Goal: Task Accomplishment & Management: Manage account settings

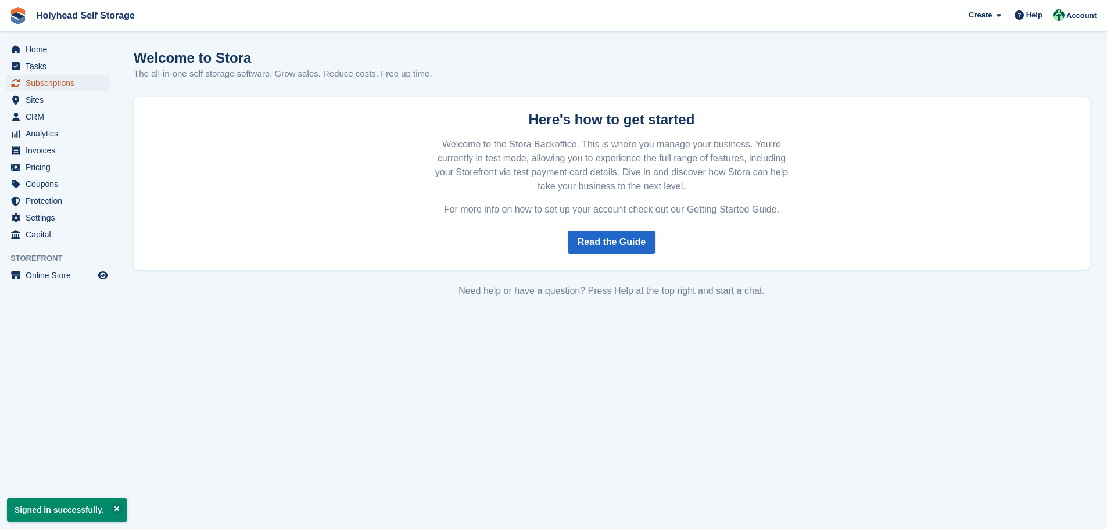
click at [53, 84] on span "Subscriptions" at bounding box center [61, 83] width 70 height 16
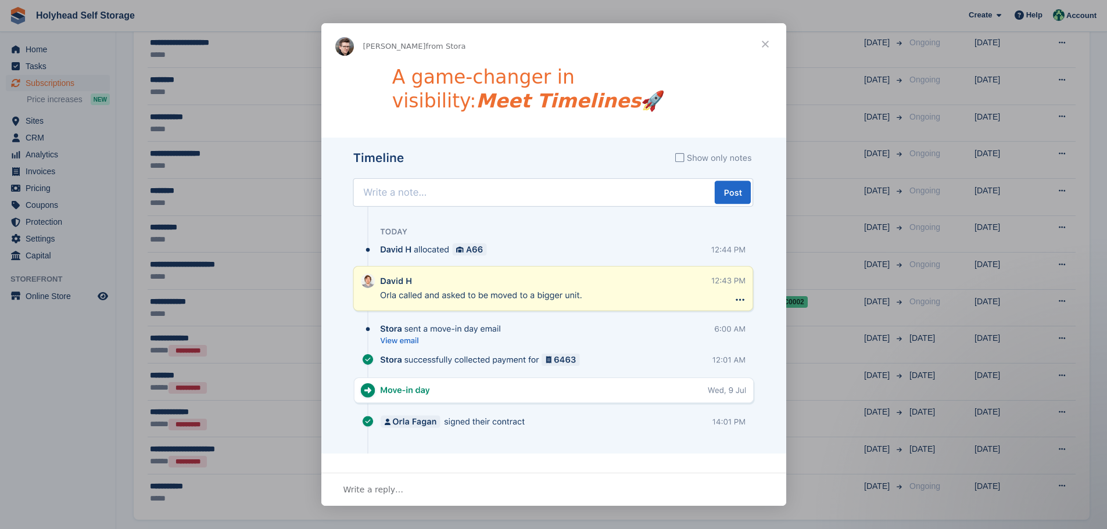
click at [765, 41] on span "Close" at bounding box center [765, 44] width 42 height 42
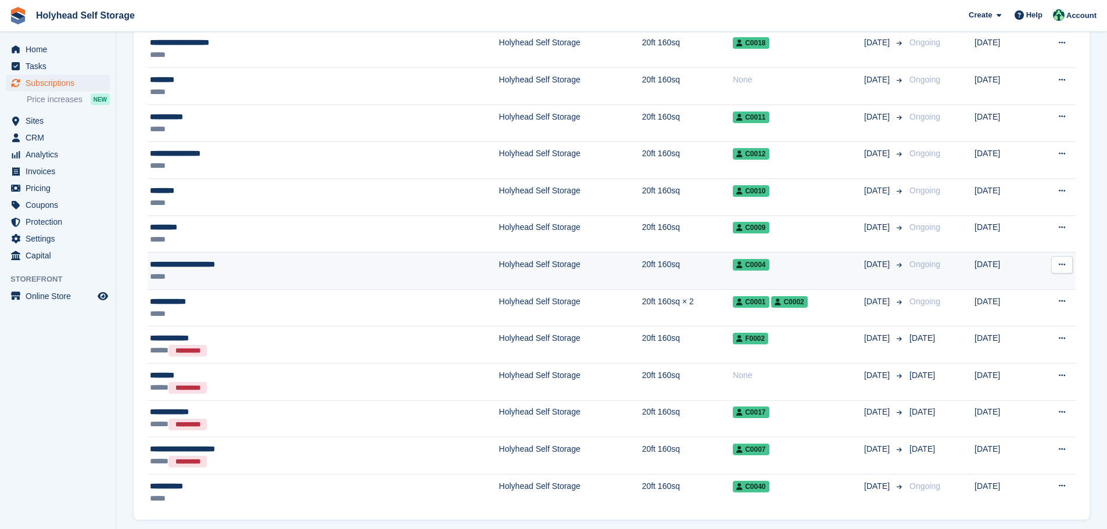
click at [190, 261] on div "**********" at bounding box center [249, 265] width 198 height 12
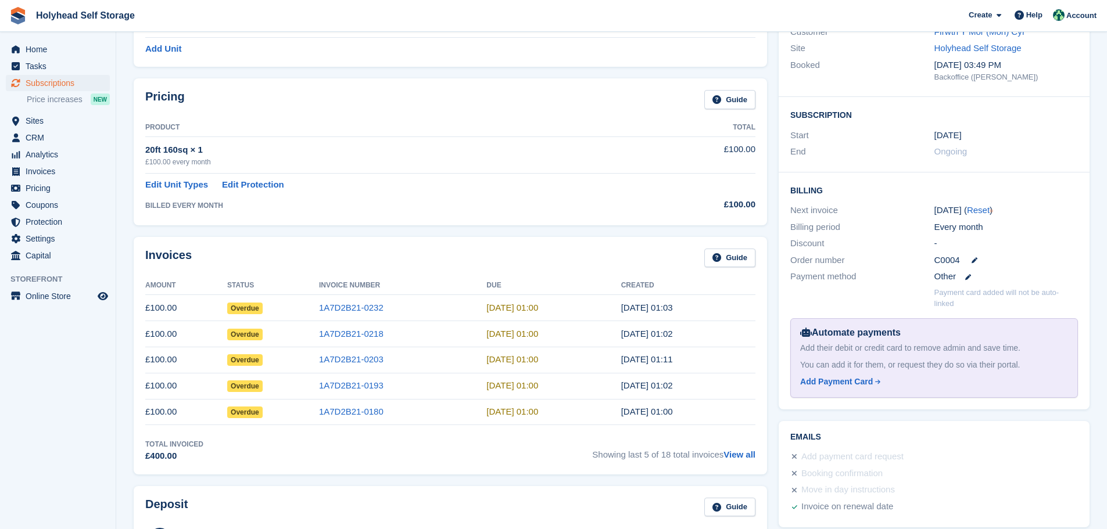
scroll to position [116, 0]
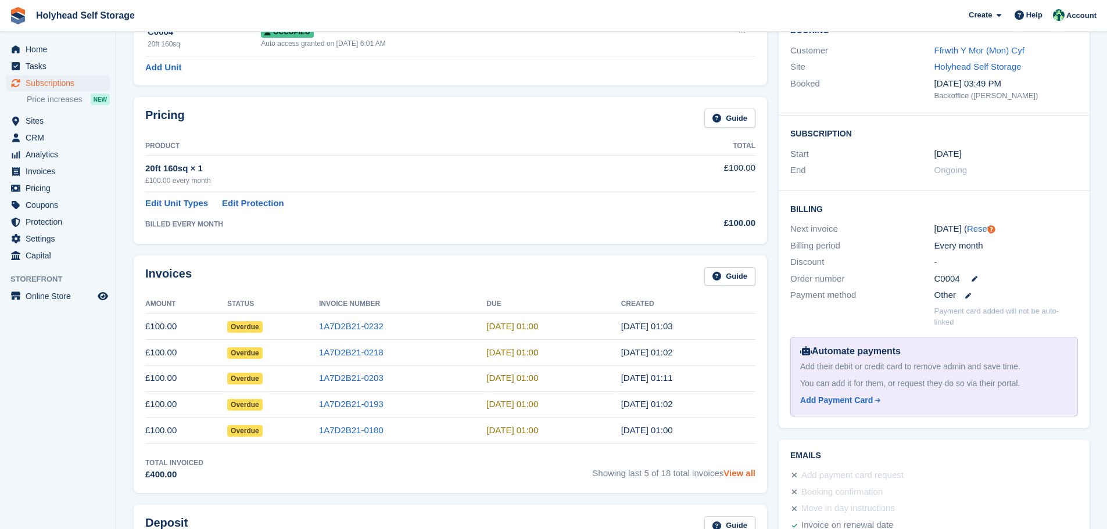
click at [736, 475] on link "View all" at bounding box center [739, 473] width 32 height 10
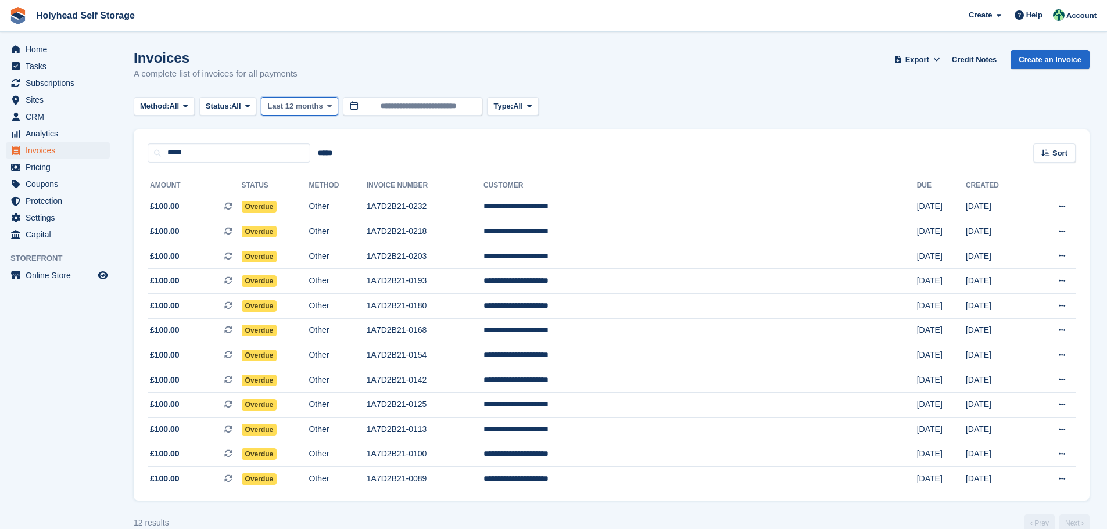
click at [329, 104] on icon at bounding box center [329, 106] width 5 height 8
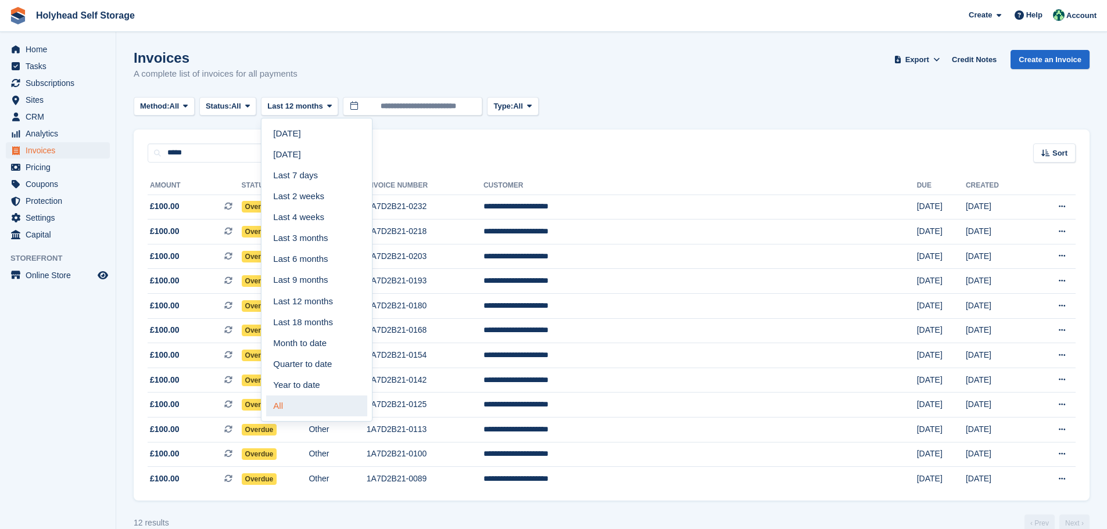
click at [284, 406] on link "All" at bounding box center [316, 406] width 101 height 21
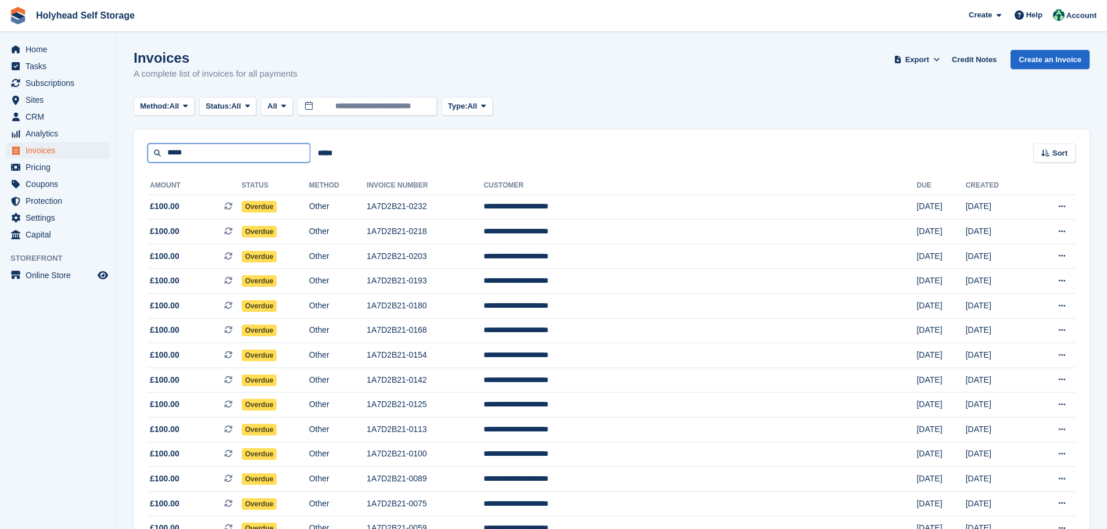
drag, startPoint x: 227, startPoint y: 157, endPoint x: 161, endPoint y: 159, distance: 65.7
click at [158, 159] on input "*****" at bounding box center [229, 153] width 163 height 19
click at [374, 152] on div "***** Sort Sort by Date created Created (oldest first) Created (newest first)" at bounding box center [612, 146] width 956 height 33
click at [940, 62] on icon at bounding box center [936, 60] width 6 height 8
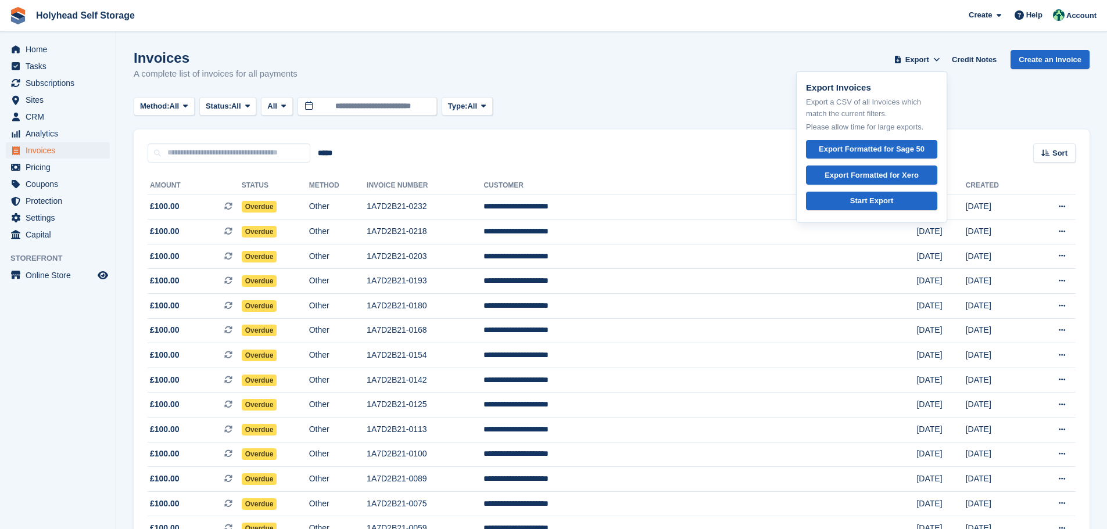
click at [1012, 101] on div "Method: All All Bank Transfer Cash Cheque Debit/Credit Card Direct Debit SEPA D…" at bounding box center [612, 106] width 956 height 19
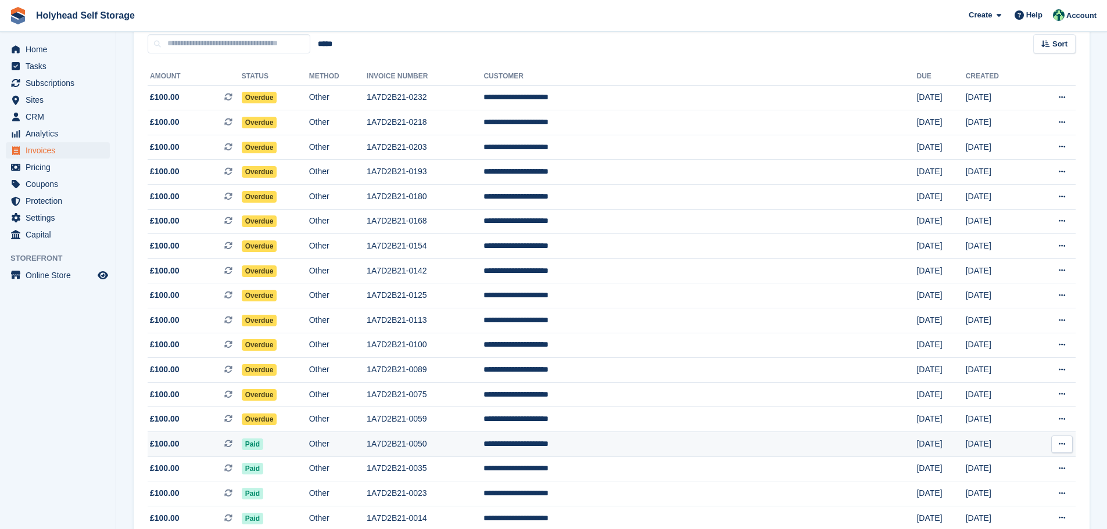
scroll to position [52, 0]
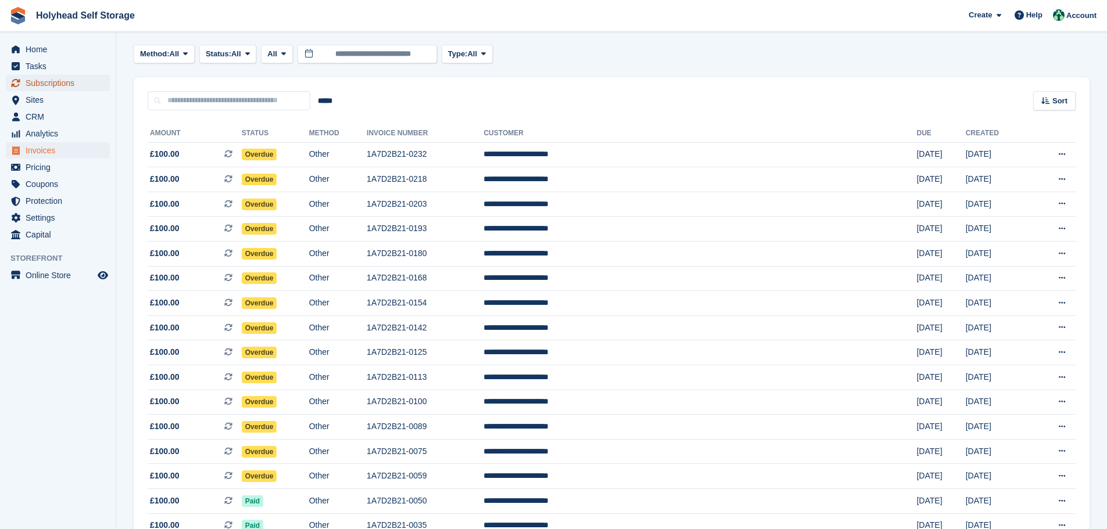
click at [55, 83] on span "Subscriptions" at bounding box center [61, 83] width 70 height 16
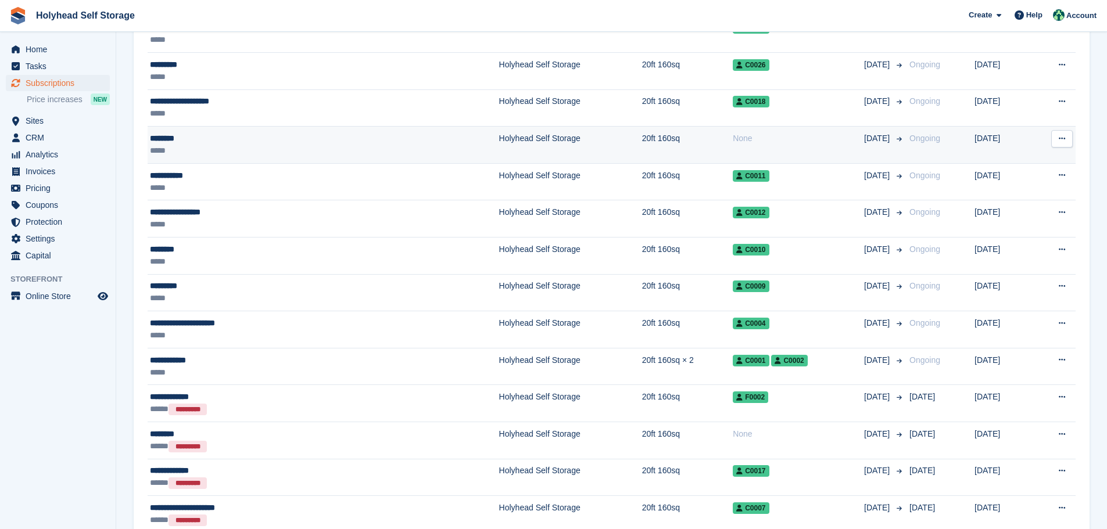
scroll to position [291, 0]
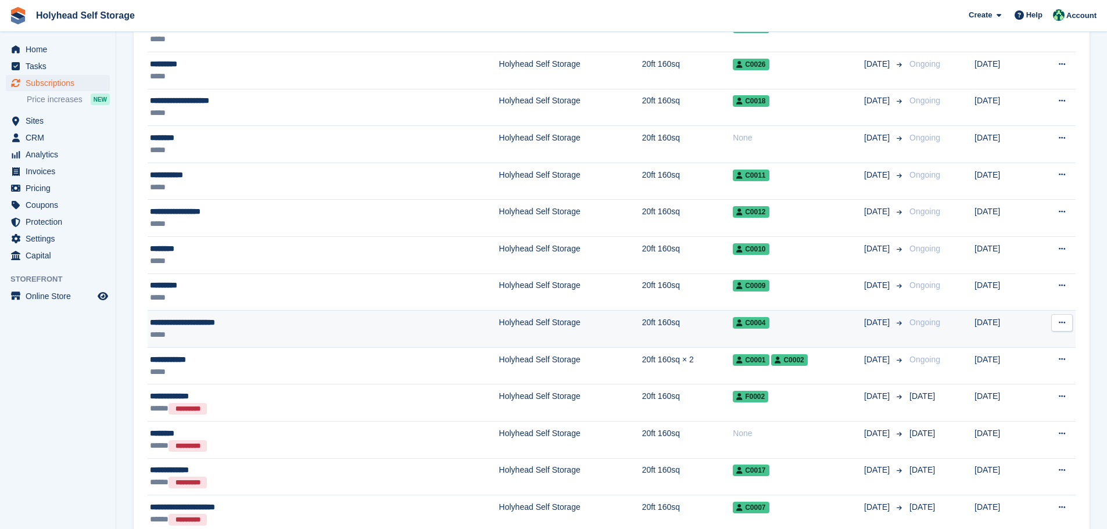
click at [1056, 321] on button at bounding box center [1062, 322] width 22 height 17
click at [991, 348] on p "View customer" at bounding box center [1016, 345] width 101 height 15
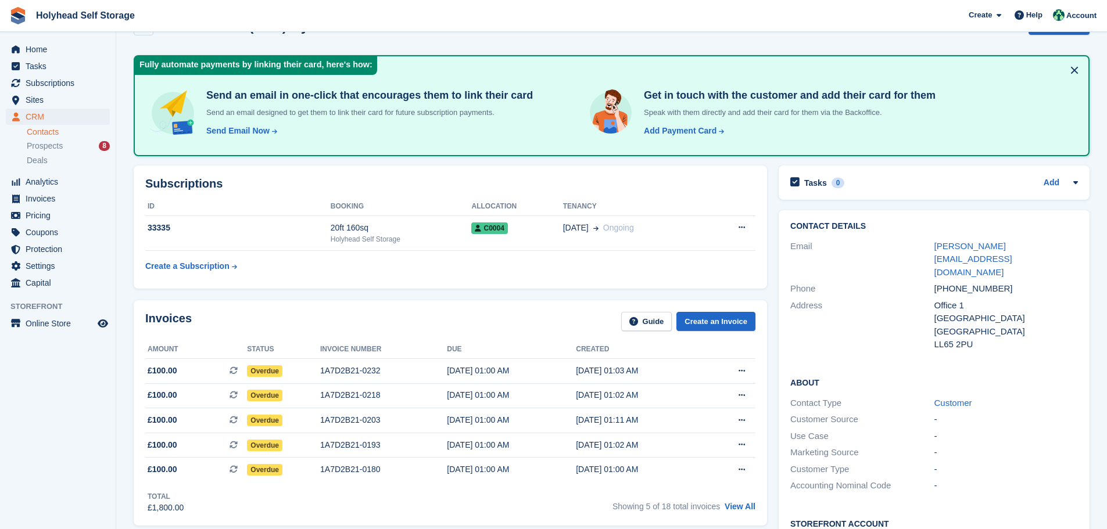
scroll to position [14, 0]
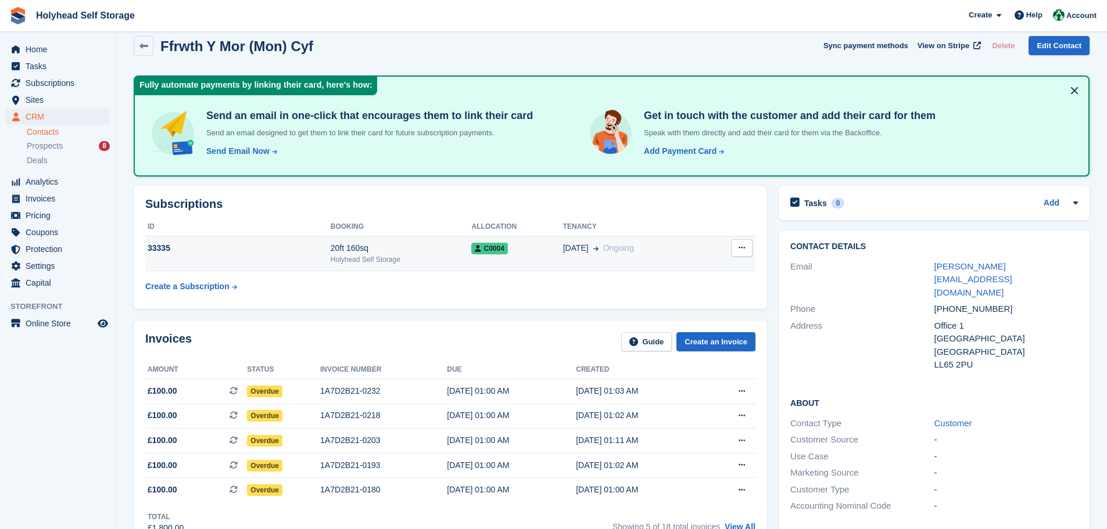
click at [747, 245] on button at bounding box center [742, 247] width 22 height 17
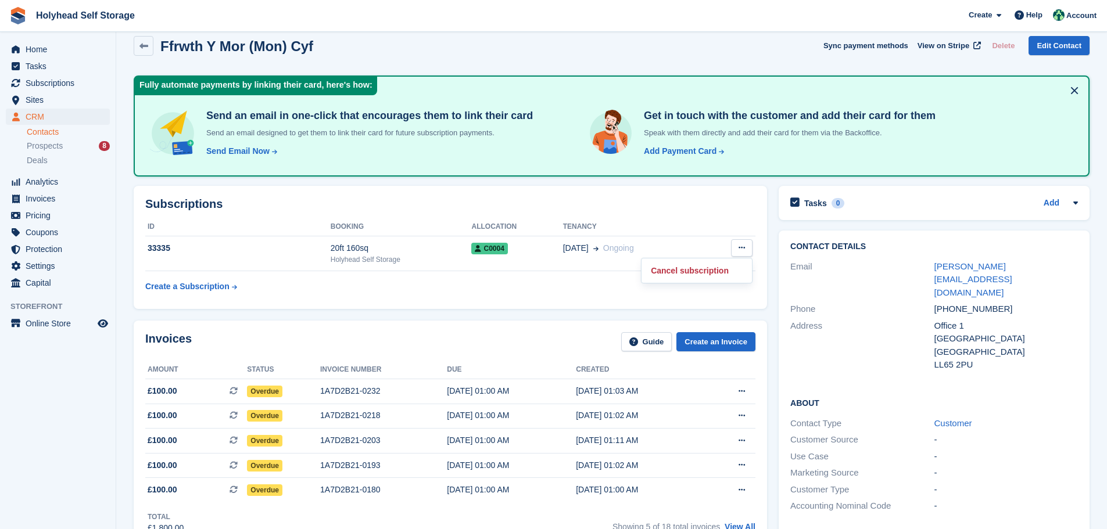
click at [511, 326] on div "Invoices Guide Create an Invoice Amount Status Invoice number Due Created £100.…" at bounding box center [450, 433] width 633 height 225
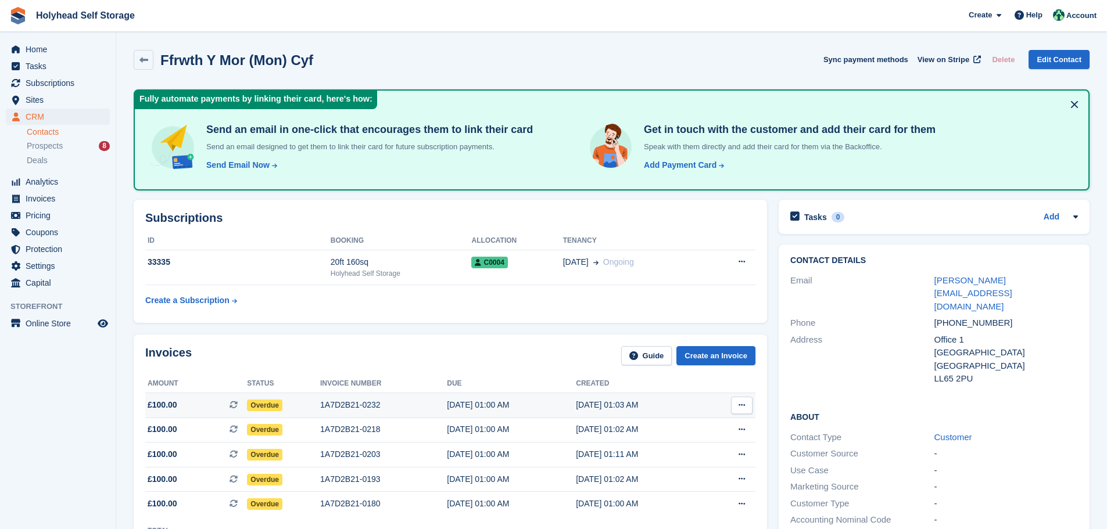
scroll to position [58, 0]
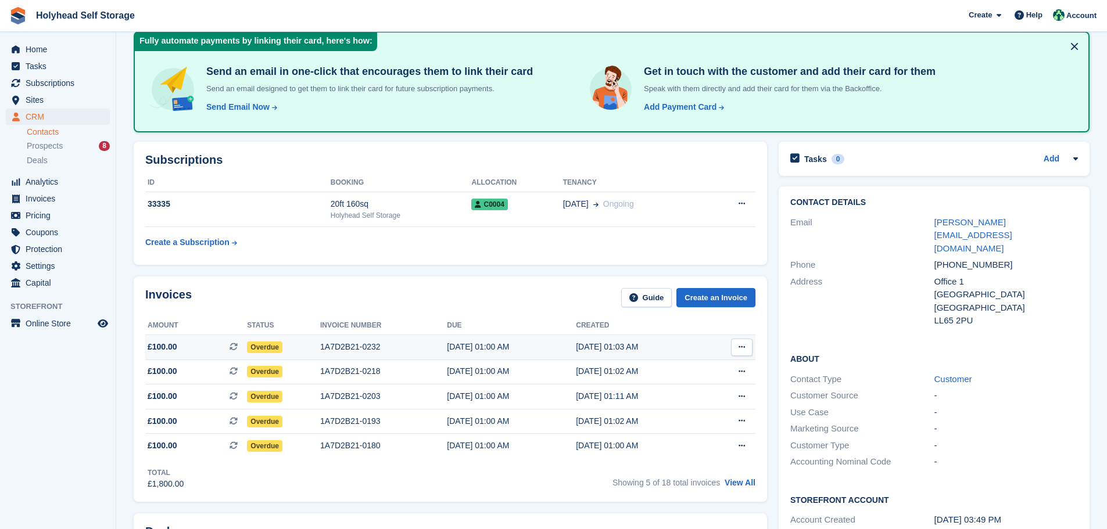
click at [740, 343] on icon at bounding box center [742, 347] width 6 height 8
click at [92, 418] on aside "Home Tasks Subscriptions Subscriptions Subscriptions Price increases NEW Price …" at bounding box center [58, 267] width 116 height 471
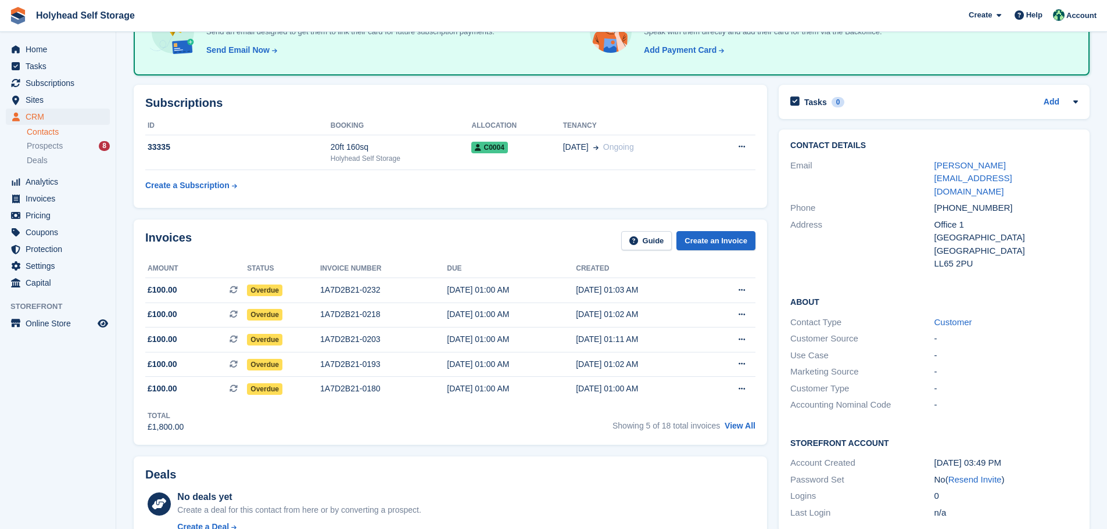
scroll to position [116, 0]
click at [733, 427] on link "View All" at bounding box center [740, 424] width 31 height 9
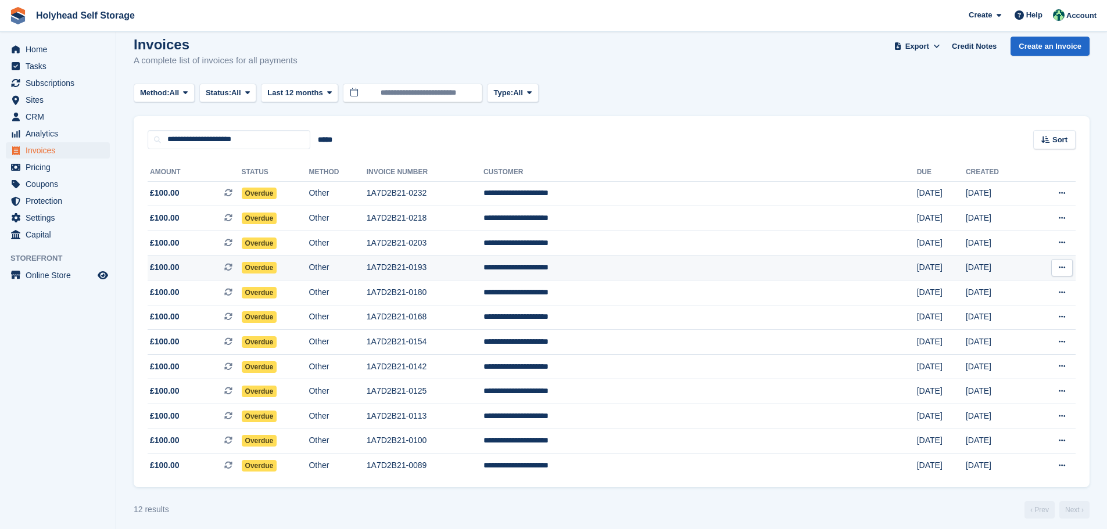
scroll to position [20, 0]
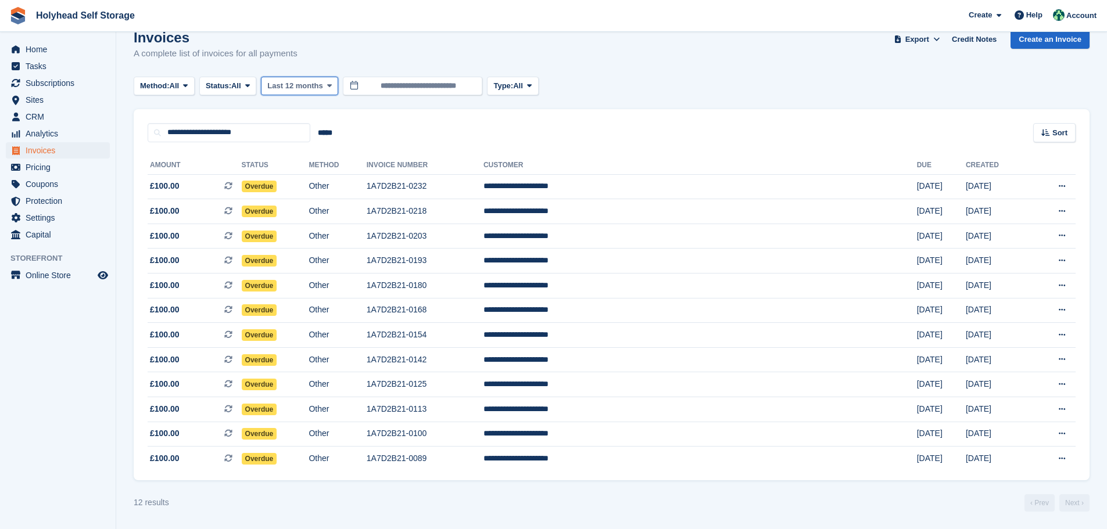
click at [332, 87] on span at bounding box center [329, 85] width 9 height 9
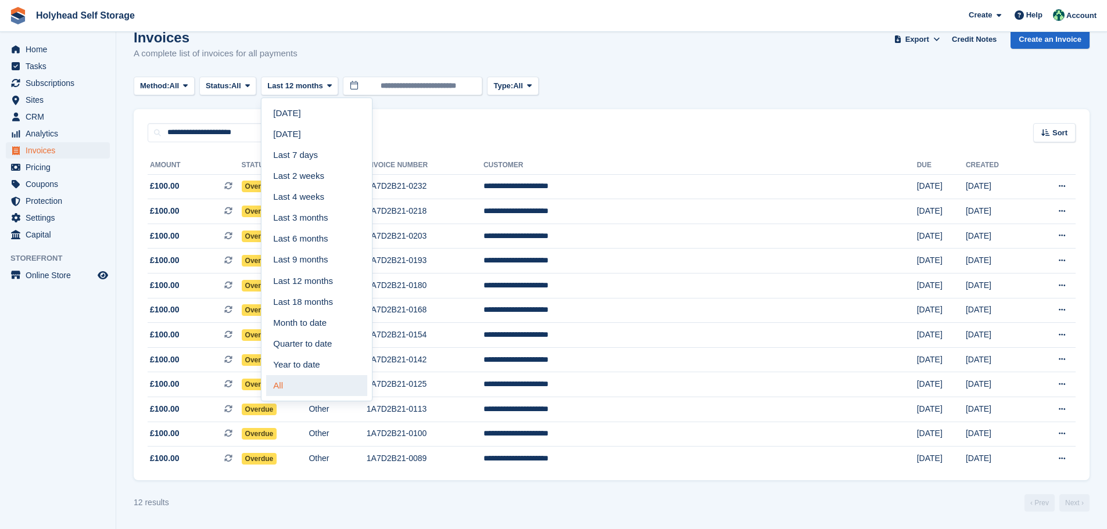
click at [287, 383] on link "All" at bounding box center [316, 385] width 101 height 21
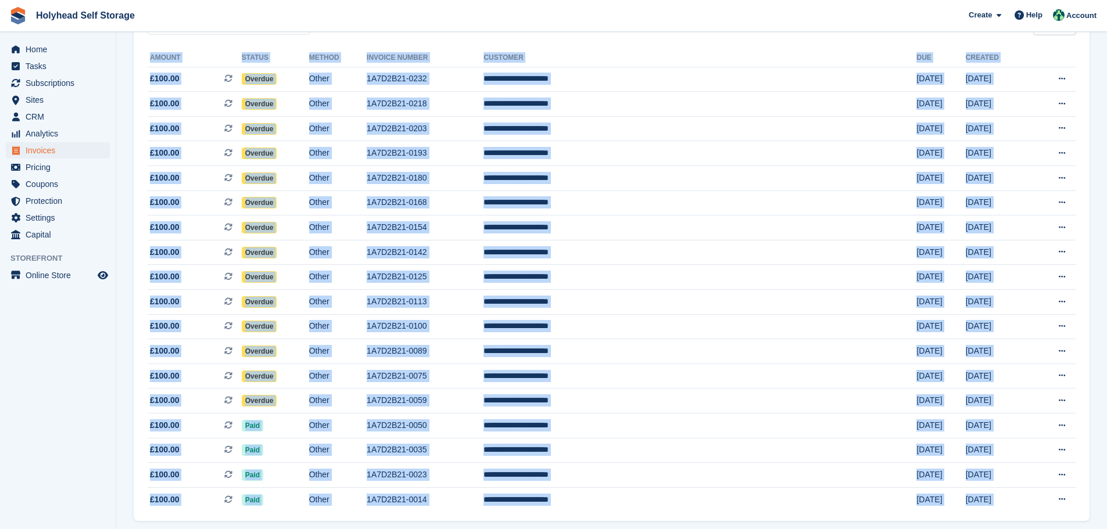
scroll to position [169, 0]
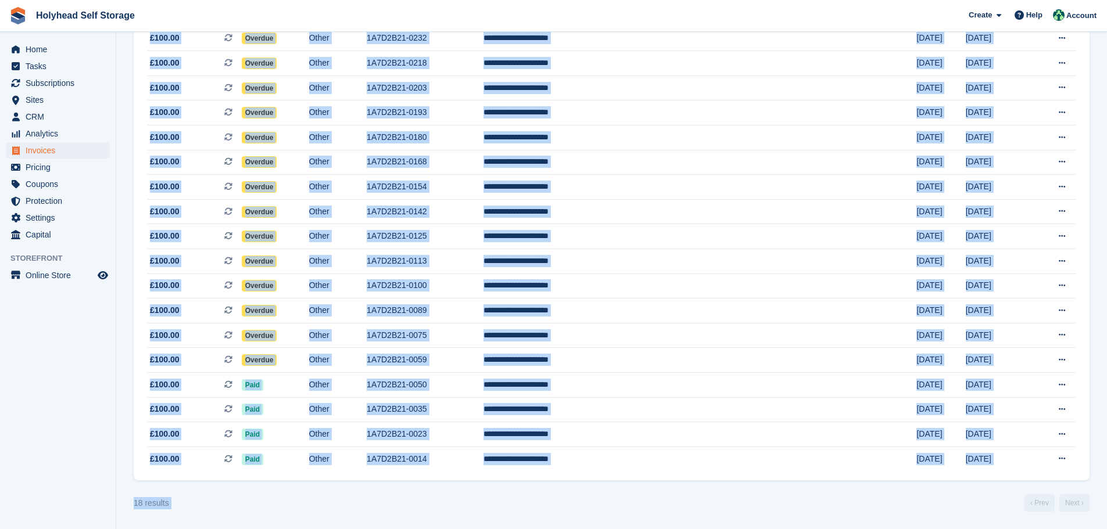
drag, startPoint x: 142, startPoint y: 81, endPoint x: 869, endPoint y: 500, distance: 838.7
click at [869, 500] on turbo-frame "Invoices A complete list of invoices for all payments Export Export Invoices Ex…" at bounding box center [612, 196] width 956 height 630
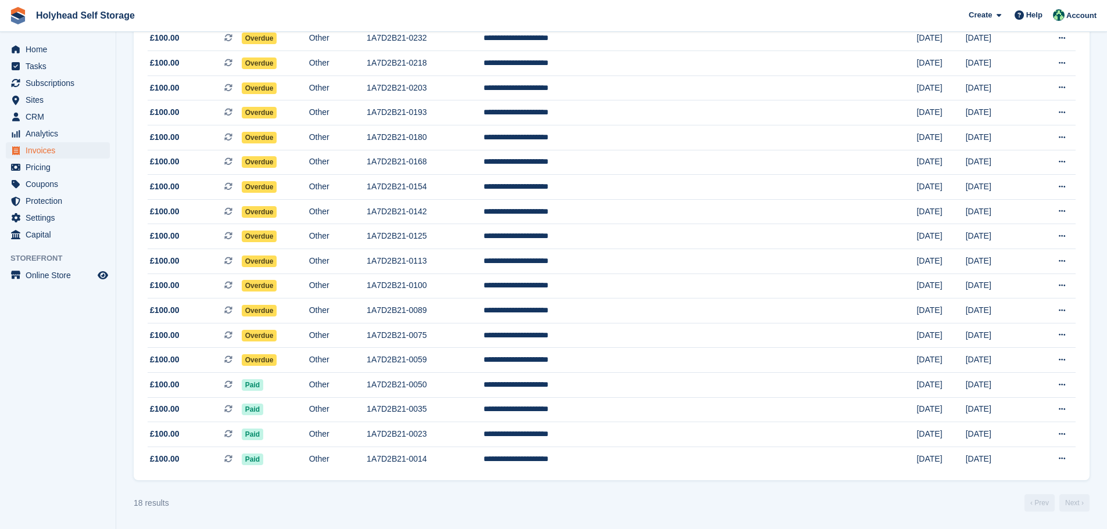
click at [68, 457] on aside "Home Tasks Subscriptions Subscriptions Subscriptions Price increases NEW Price …" at bounding box center [58, 267] width 116 height 471
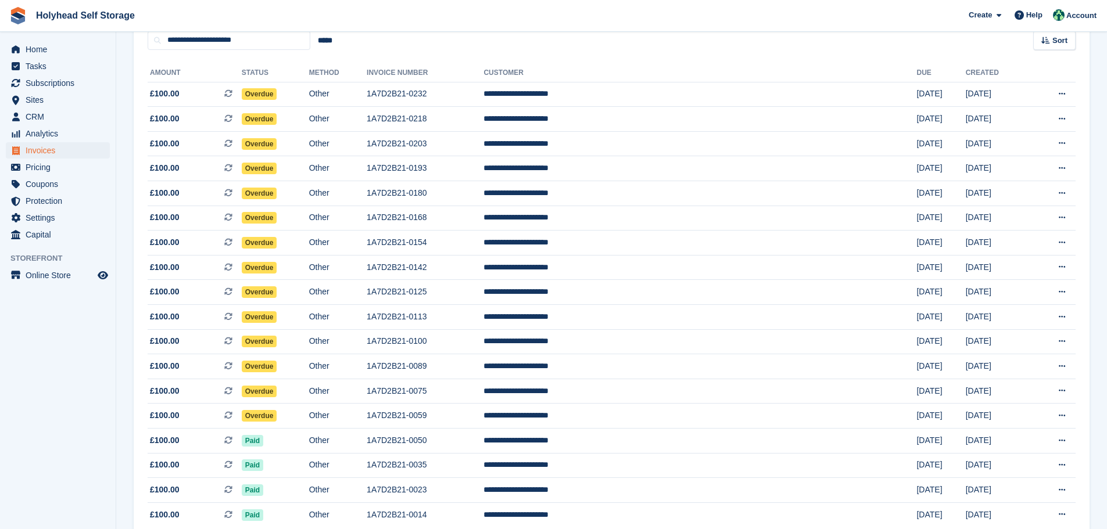
scroll to position [0, 0]
